Goal: Find specific page/section: Find specific page/section

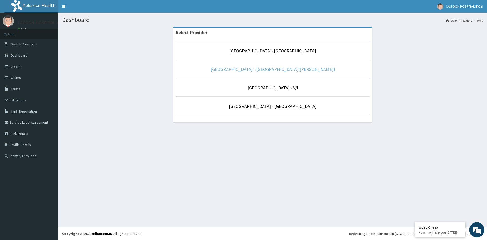
click at [269, 67] on link "[GEOGRAPHIC_DATA] - [GEOGRAPHIC_DATA]([PERSON_NAME])" at bounding box center [272, 69] width 124 height 6
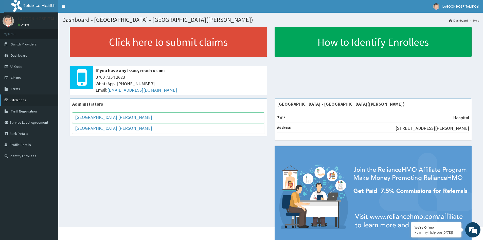
click at [21, 100] on link "Validations" at bounding box center [29, 99] width 58 height 11
